Goal: Information Seeking & Learning: Learn about a topic

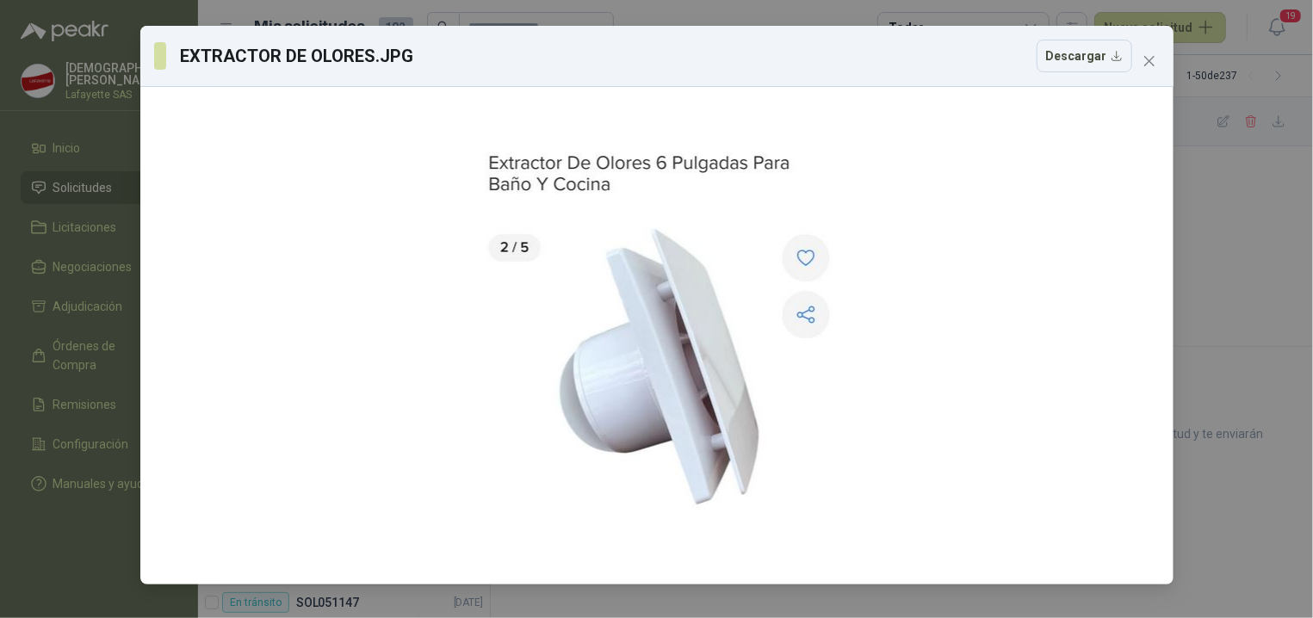
drag, startPoint x: 1136, startPoint y: 43, endPoint x: 1156, endPoint y: 79, distance: 41.7
click at [1144, 67] on div "EXTRACTOR DE OLORES.JPG Descargar" at bounding box center [656, 305] width 1033 height 559
click at [1140, 59] on span "Close" at bounding box center [1150, 61] width 28 height 14
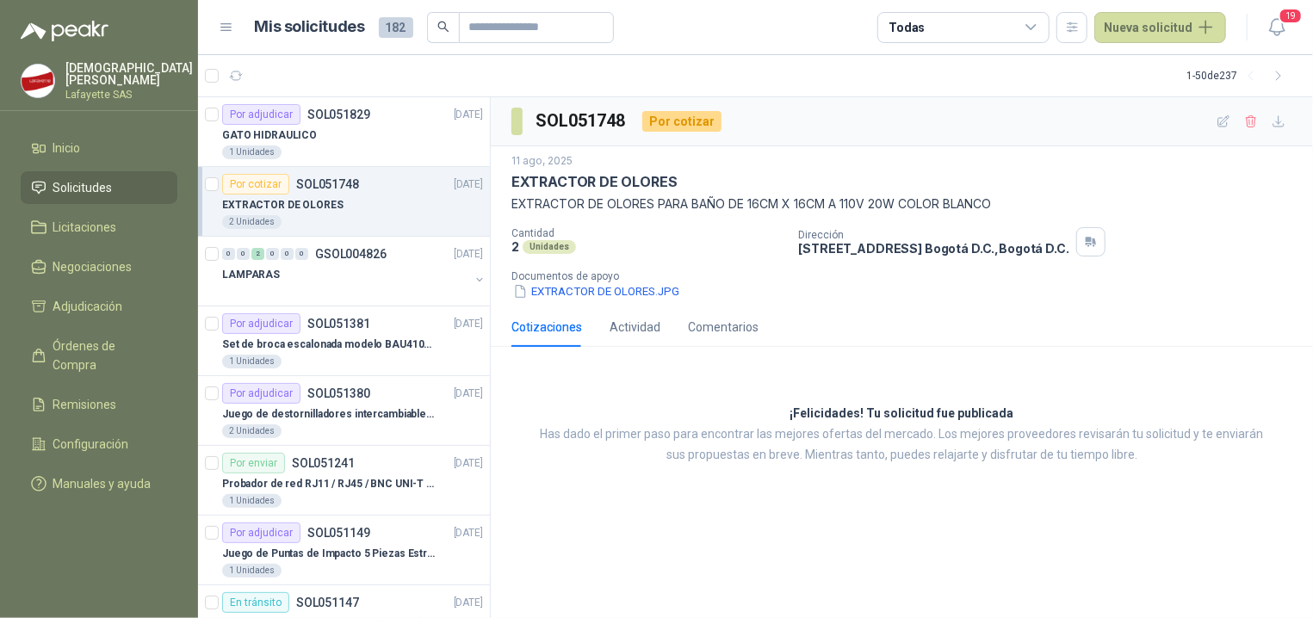
click at [319, 208] on p "EXTRACTOR DE OLORES" at bounding box center [282, 205] width 121 height 16
click at [345, 282] on div "LAMPARAS" at bounding box center [345, 274] width 247 height 21
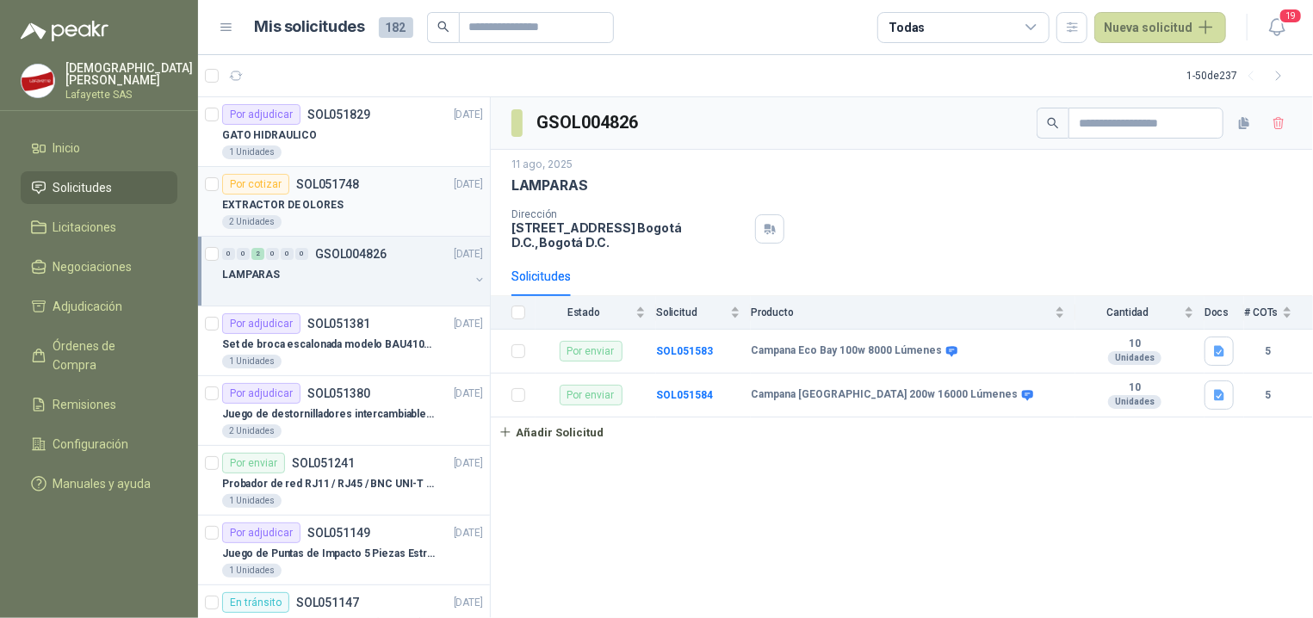
click at [328, 230] on article "Por cotizar SOL051748 11/08/25 EXTRACTOR DE OLORES 2 Unidades" at bounding box center [344, 202] width 292 height 70
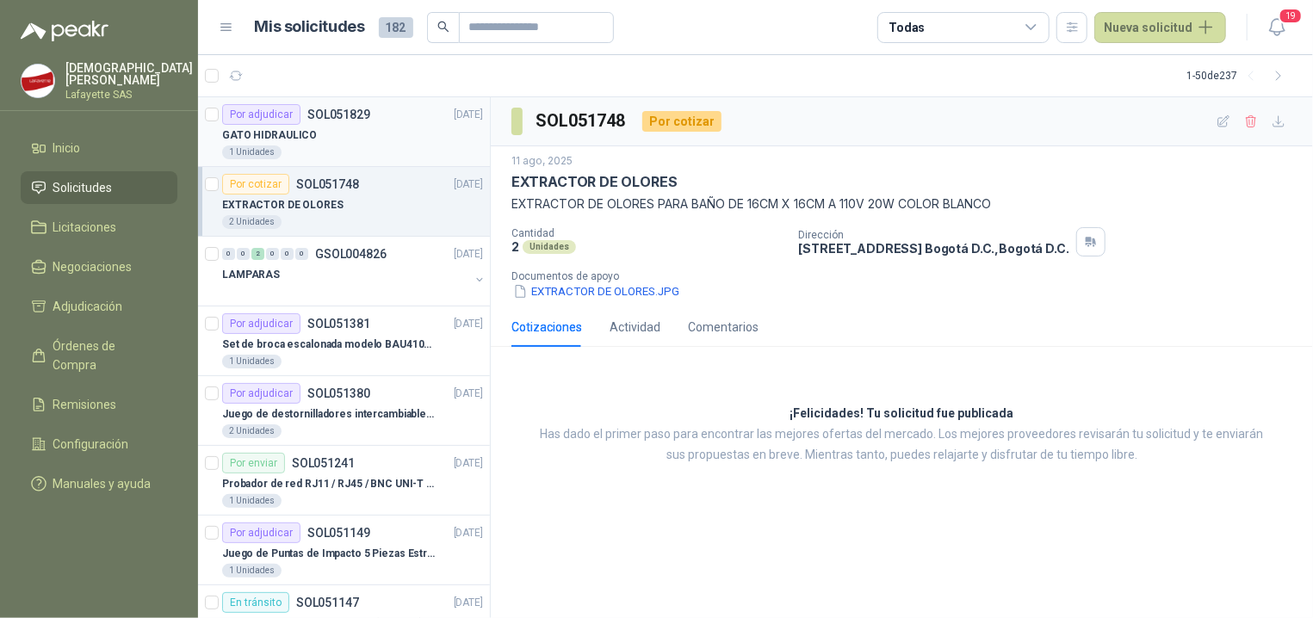
click at [325, 139] on div "GATO HIDRAULICO" at bounding box center [352, 135] width 261 height 21
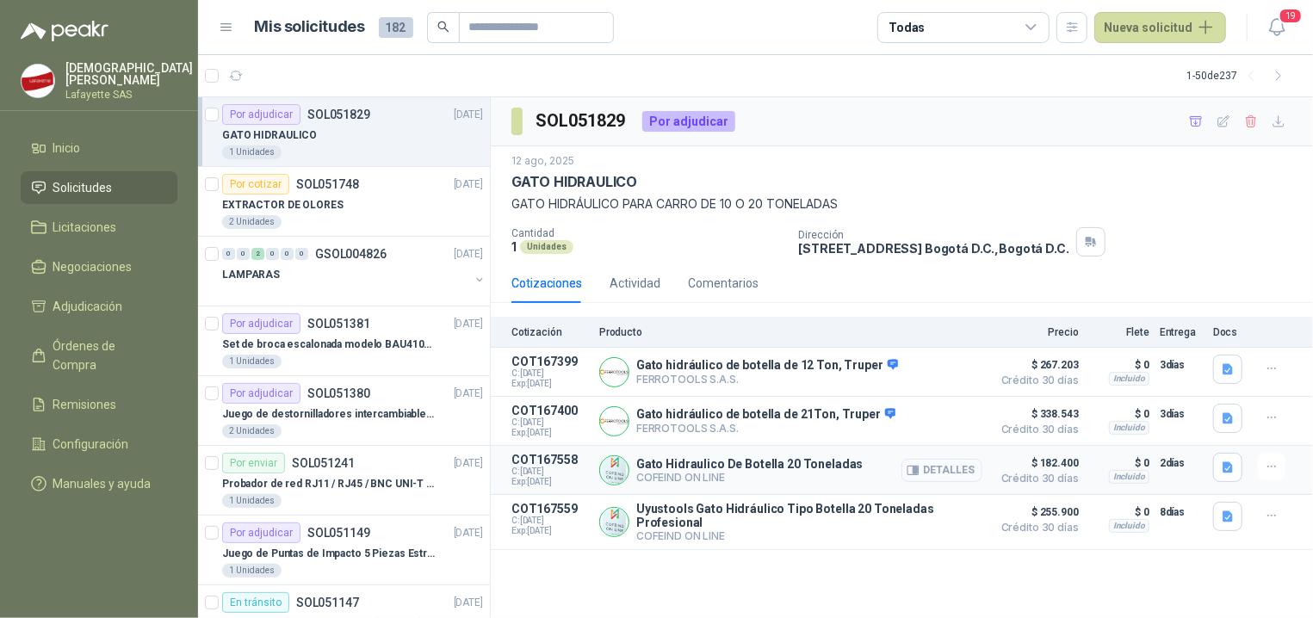
click at [934, 479] on button "Detalles" at bounding box center [941, 470] width 81 height 23
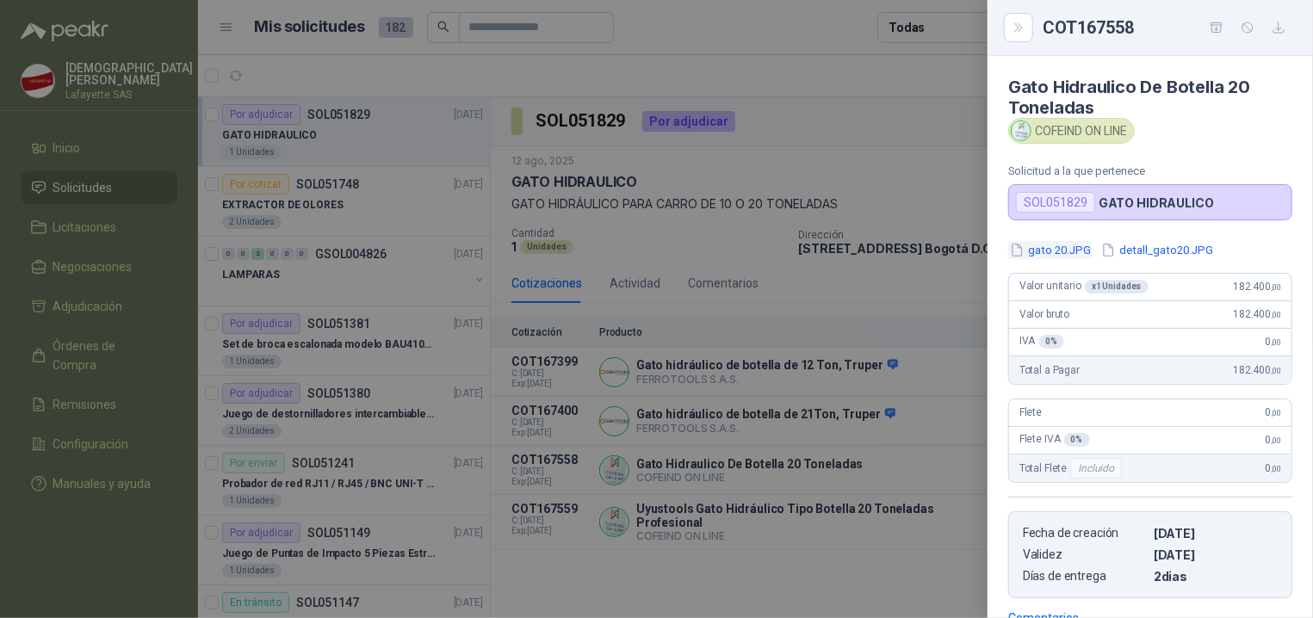
click at [1068, 247] on button "gato 20.JPG" at bounding box center [1050, 250] width 84 height 18
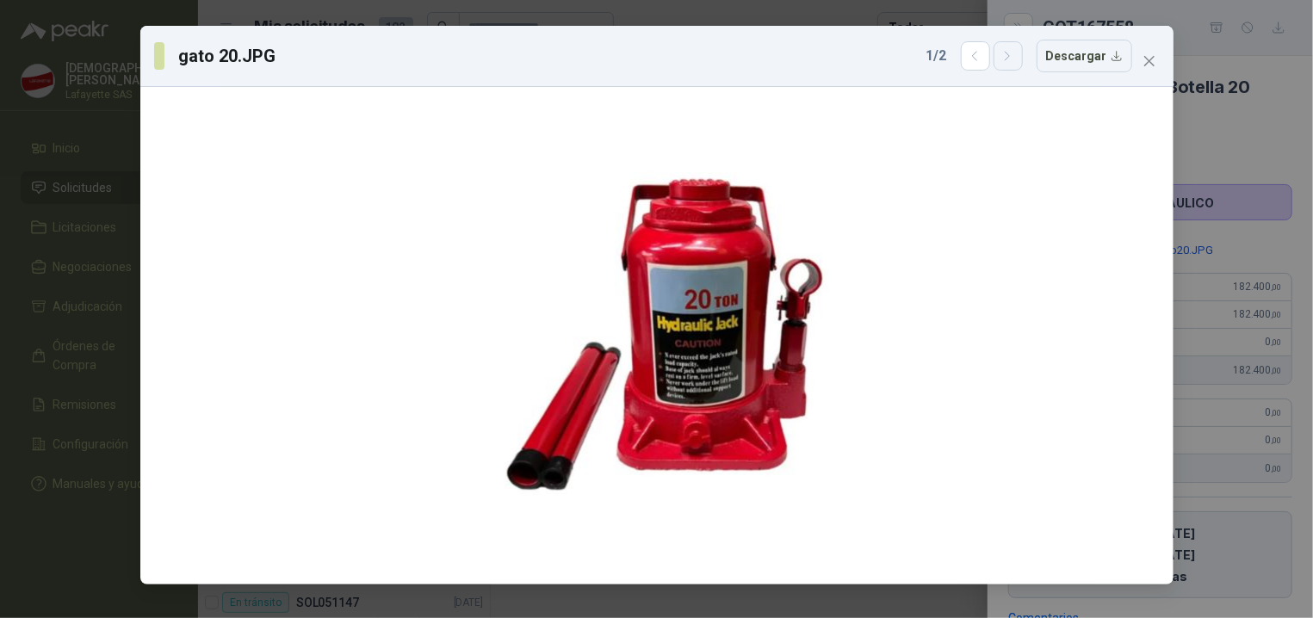
click at [1015, 64] on icon "button" at bounding box center [1008, 56] width 15 height 15
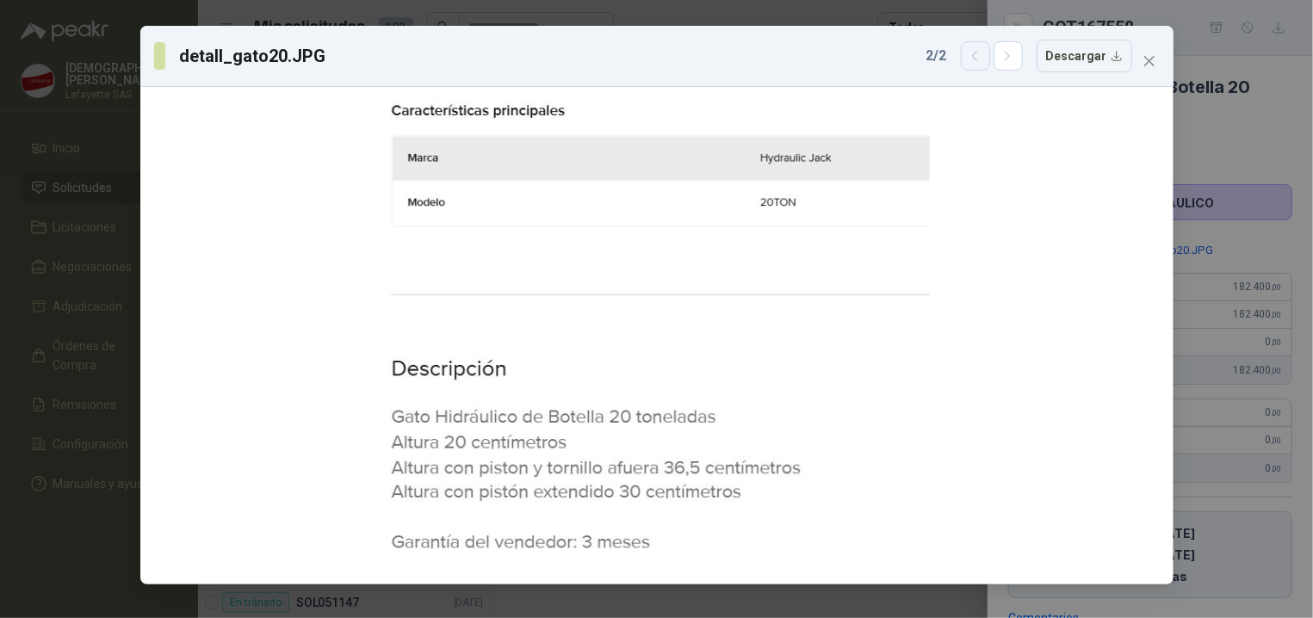
click at [974, 66] on button "button" at bounding box center [975, 55] width 29 height 29
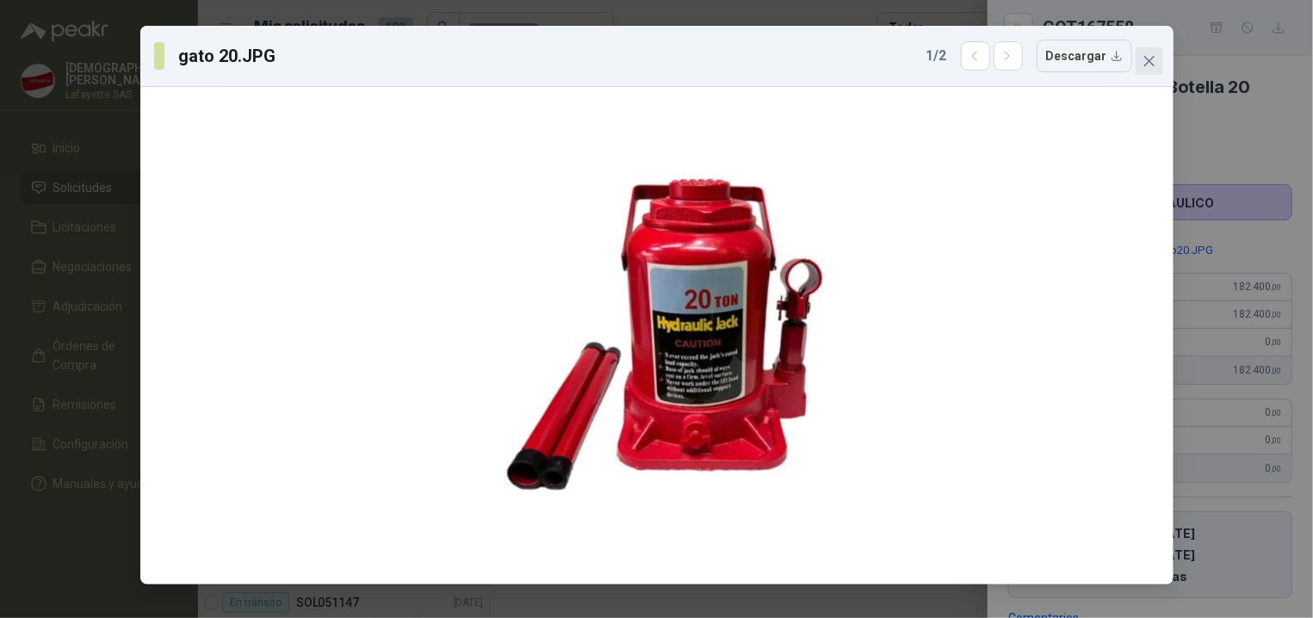
click at [1146, 60] on icon "close" at bounding box center [1150, 61] width 14 height 14
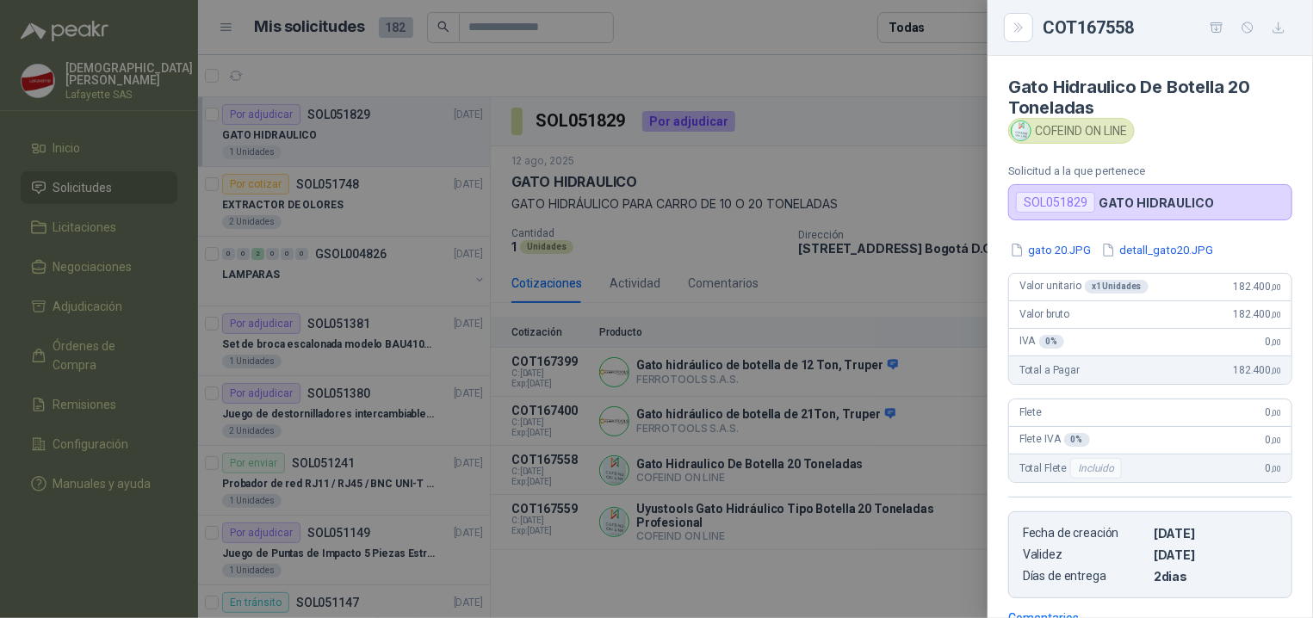
click at [914, 553] on div at bounding box center [656, 309] width 1313 height 618
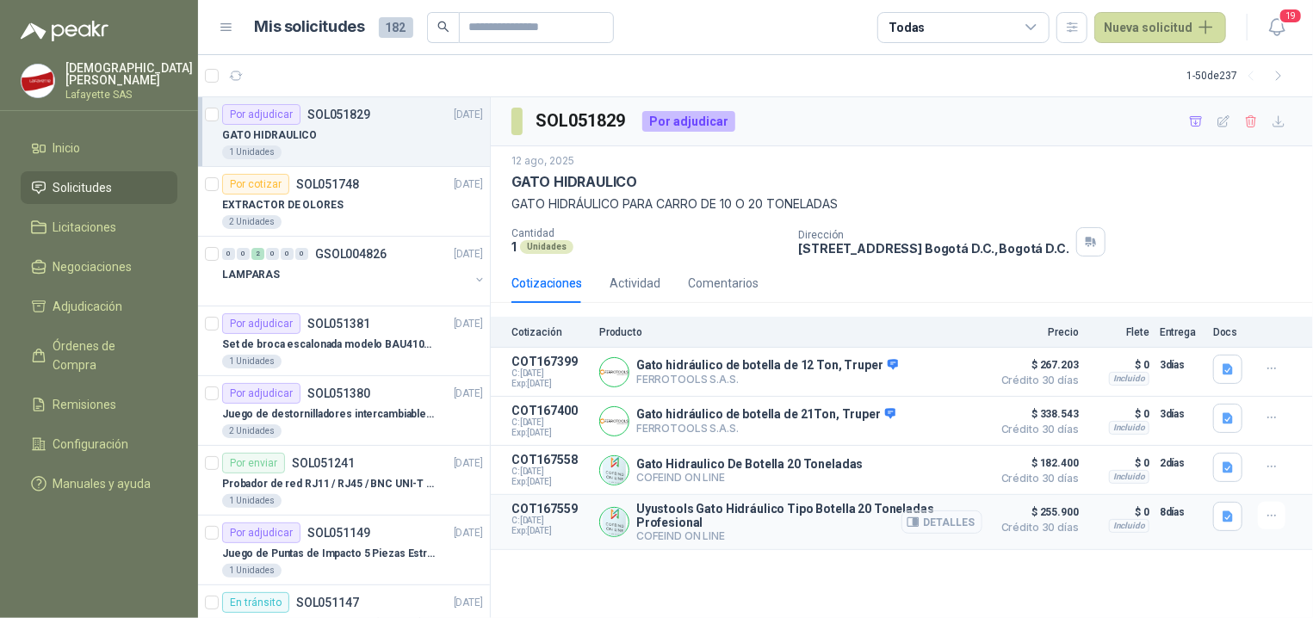
click at [941, 523] on button "Detalles" at bounding box center [941, 522] width 81 height 23
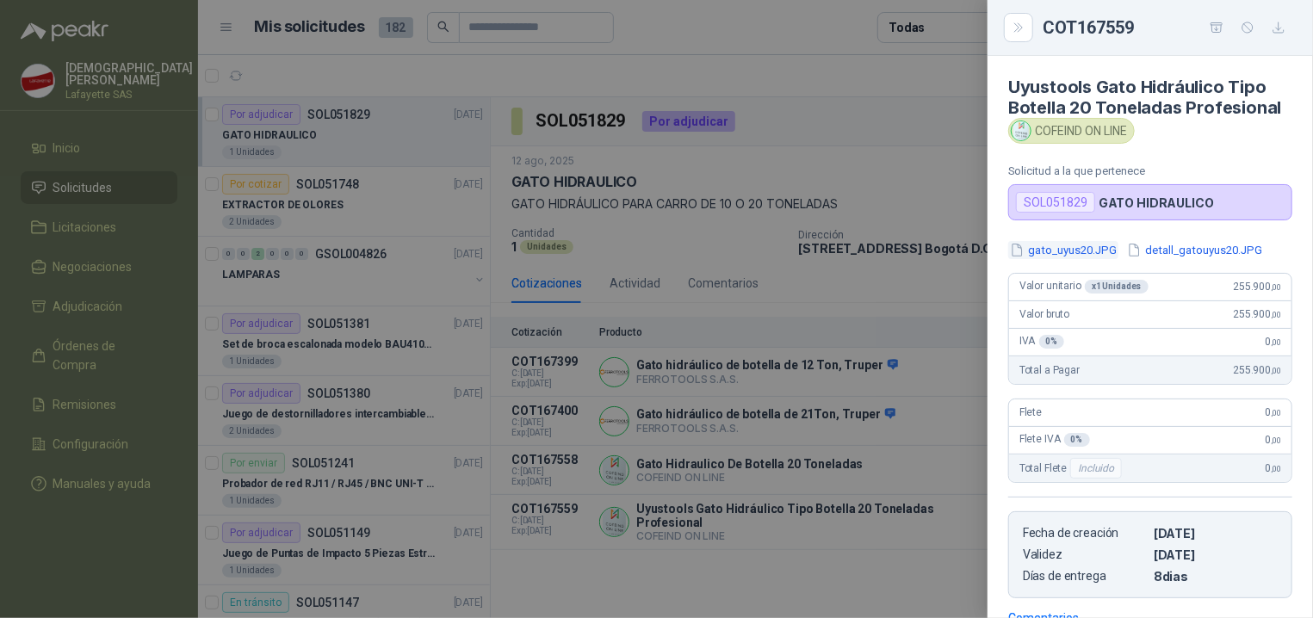
click at [1090, 259] on button "gato_uyus20.JPG" at bounding box center [1063, 250] width 110 height 18
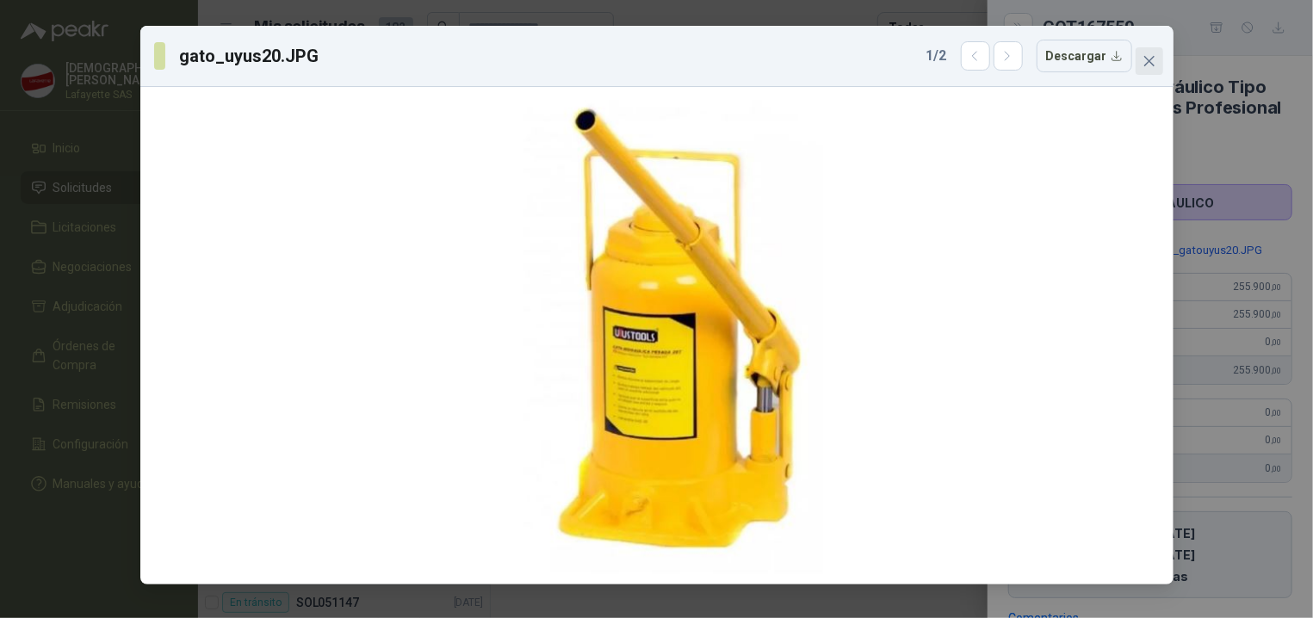
click at [1146, 69] on button "Close" at bounding box center [1150, 61] width 28 height 28
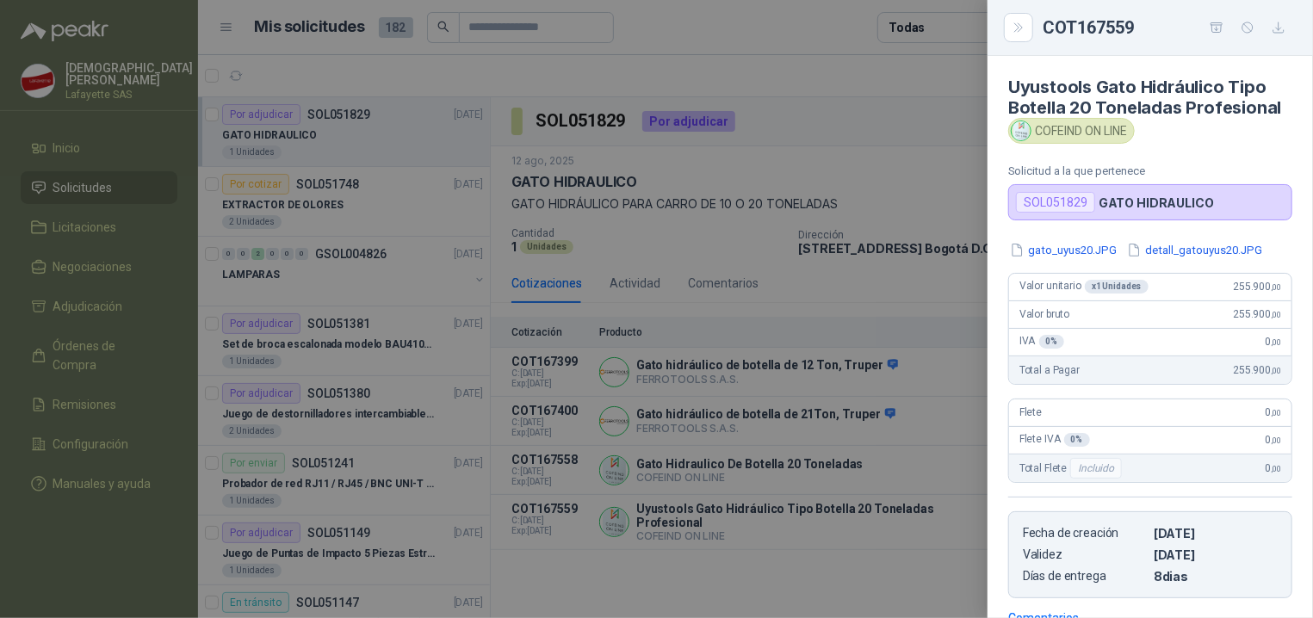
click at [901, 564] on div at bounding box center [656, 309] width 1313 height 618
